Goal: Information Seeking & Learning: Learn about a topic

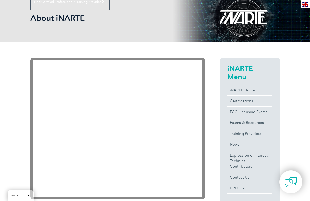
scroll to position [75, 0]
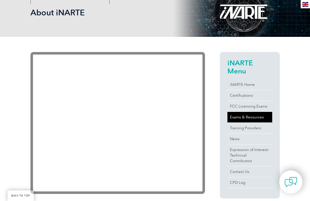
click at [250, 118] on link "Exams & Resources" at bounding box center [250, 117] width 45 height 11
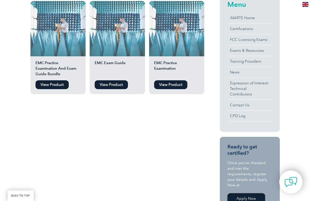
scroll to position [126, 0]
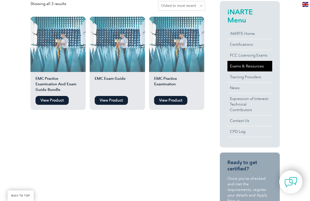
click at [237, 65] on link "Exams & Resources" at bounding box center [250, 66] width 45 height 11
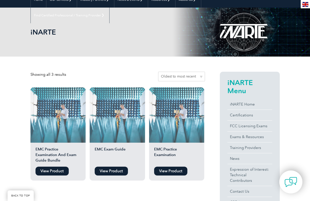
scroll to position [151, 0]
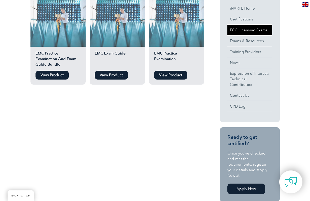
click at [248, 28] on link "FCC Licensing Exams" at bounding box center [250, 30] width 45 height 11
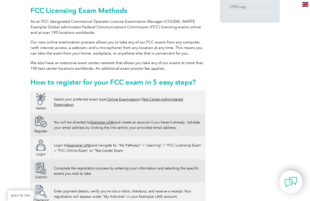
scroll to position [277, 0]
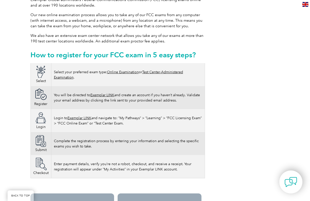
click at [121, 72] on link "Online Examination" at bounding box center [123, 72] width 32 height 4
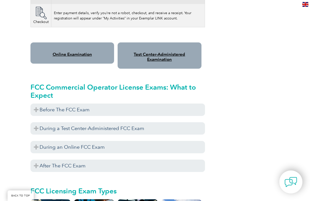
scroll to position [428, 0]
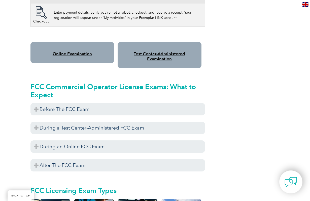
click at [83, 54] on link "Online Examination" at bounding box center [72, 53] width 39 height 5
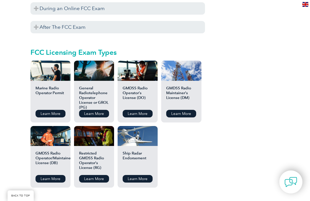
scroll to position [580, 0]
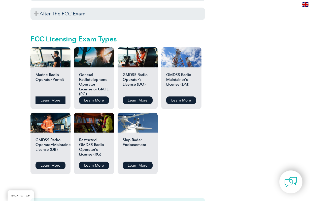
click at [47, 100] on link "Learn More" at bounding box center [51, 100] width 30 height 8
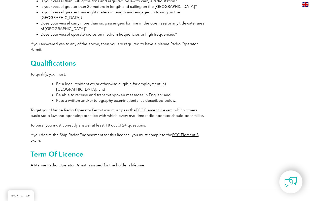
scroll to position [202, 0]
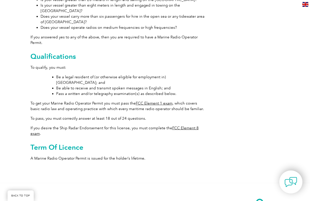
click at [149, 101] on link "FCC Element 1 exam" at bounding box center [154, 103] width 37 height 5
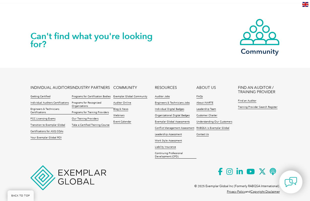
scroll to position [328, 0]
